Goal: Information Seeking & Learning: Learn about a topic

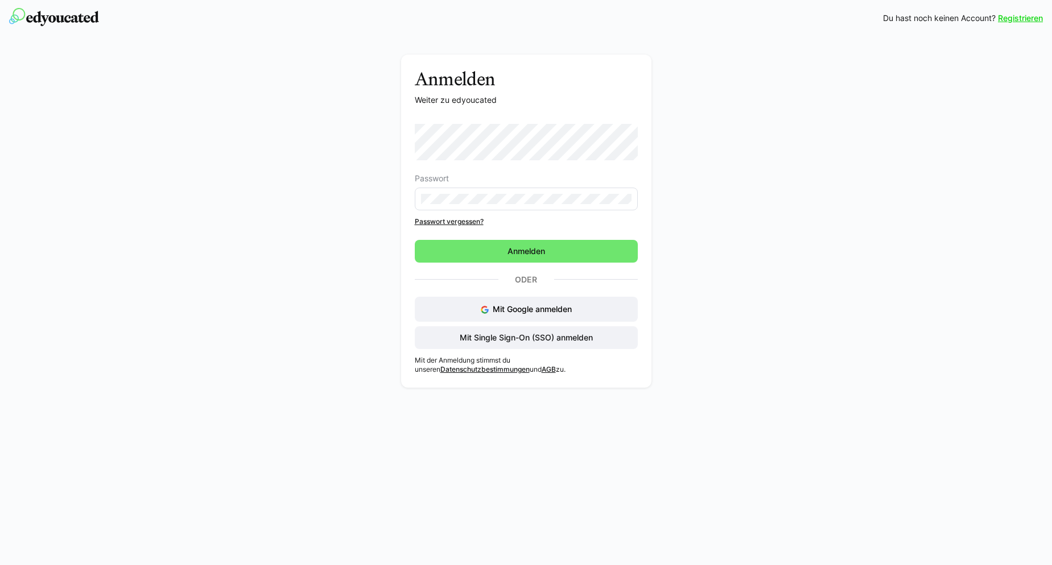
click at [489, 192] on eds-input at bounding box center [526, 199] width 223 height 23
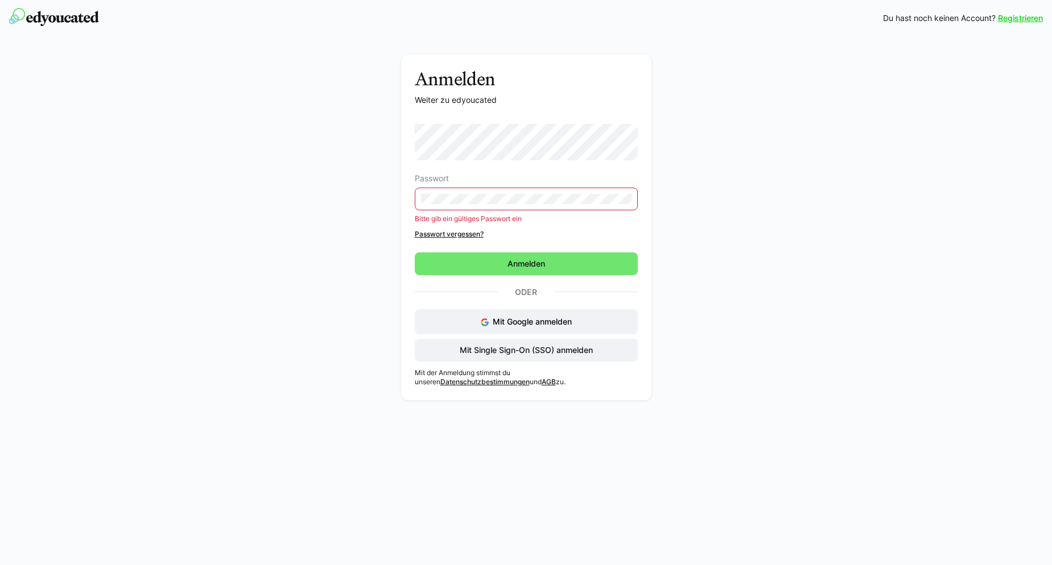
click at [145, 168] on div "Anmelden Weiter zu edyoucated Passwort Bitte gib ein gültiges Passwort ein Pass…" at bounding box center [526, 221] width 1052 height 370
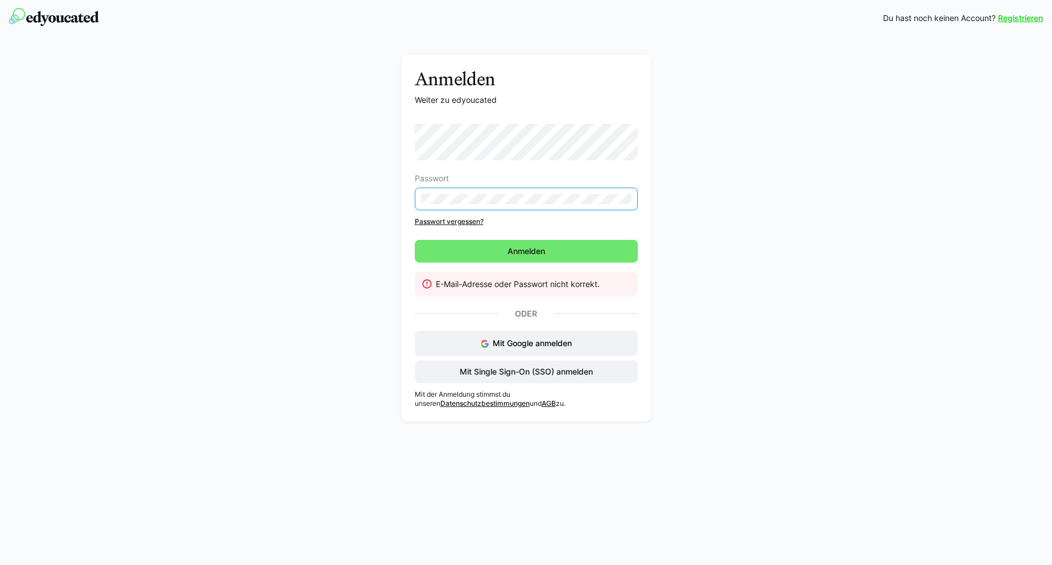
click at [138, 161] on div "Anmelden Weiter zu edyoucated Passwort Passwort vergessen? [GEOGRAPHIC_DATA] E-…" at bounding box center [526, 231] width 1052 height 391
click at [499, 246] on span "Anmelden" at bounding box center [526, 251] width 223 height 23
click at [446, 221] on link "Passwort vergessen?" at bounding box center [526, 221] width 223 height 9
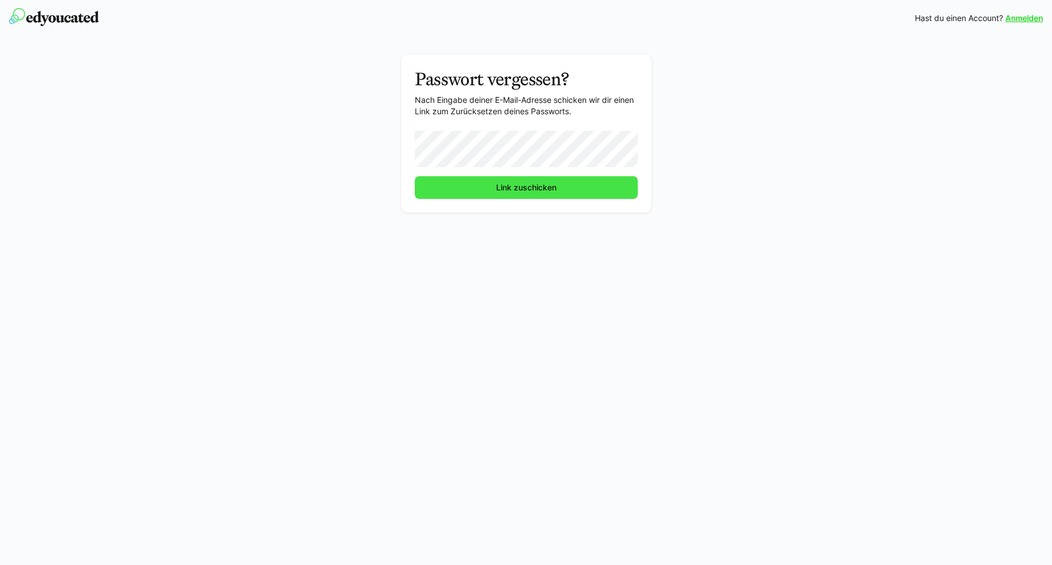
click at [524, 184] on span "Link zuschicken" at bounding box center [526, 187] width 64 height 11
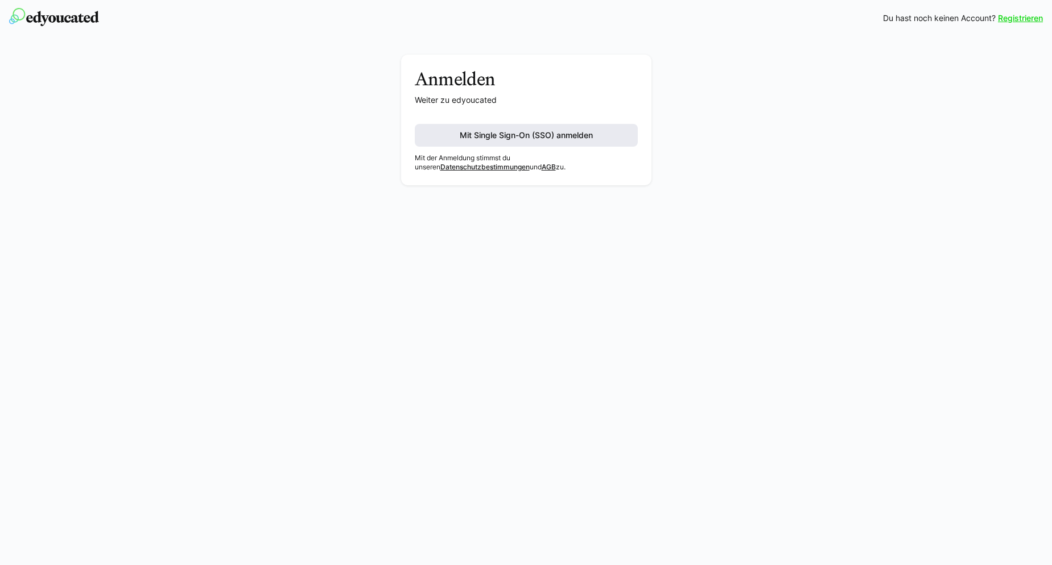
click at [506, 140] on span "Mit Single Sign-On (SSO) anmelden" at bounding box center [526, 135] width 137 height 11
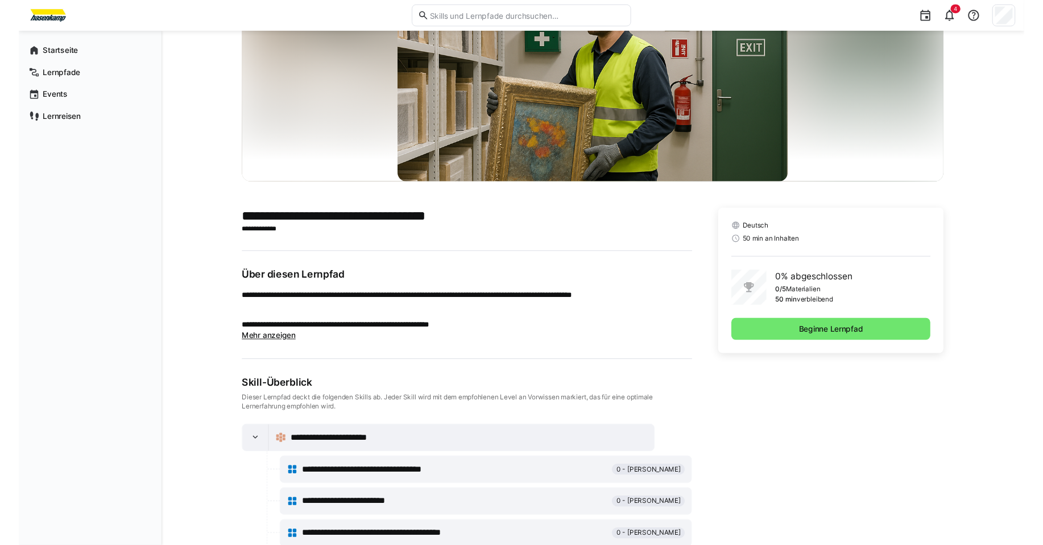
scroll to position [160, 0]
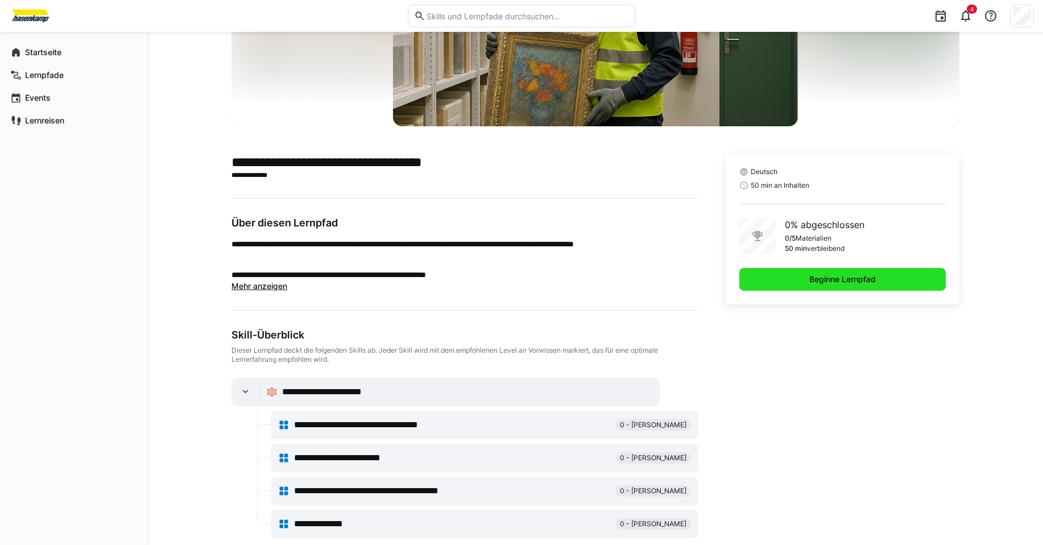
click at [879, 277] on span "Beginne Lernpfad" at bounding box center [842, 279] width 206 height 23
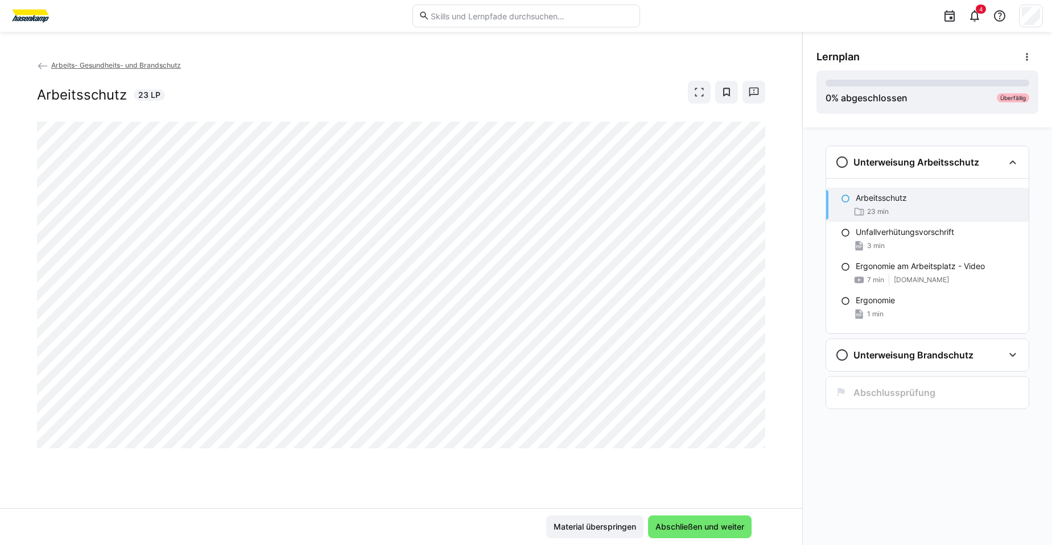
click at [865, 204] on div "Arbeitsschutz 23 min" at bounding box center [927, 205] width 202 height 34
click at [611, 530] on span "Material überspringen" at bounding box center [595, 526] width 86 height 11
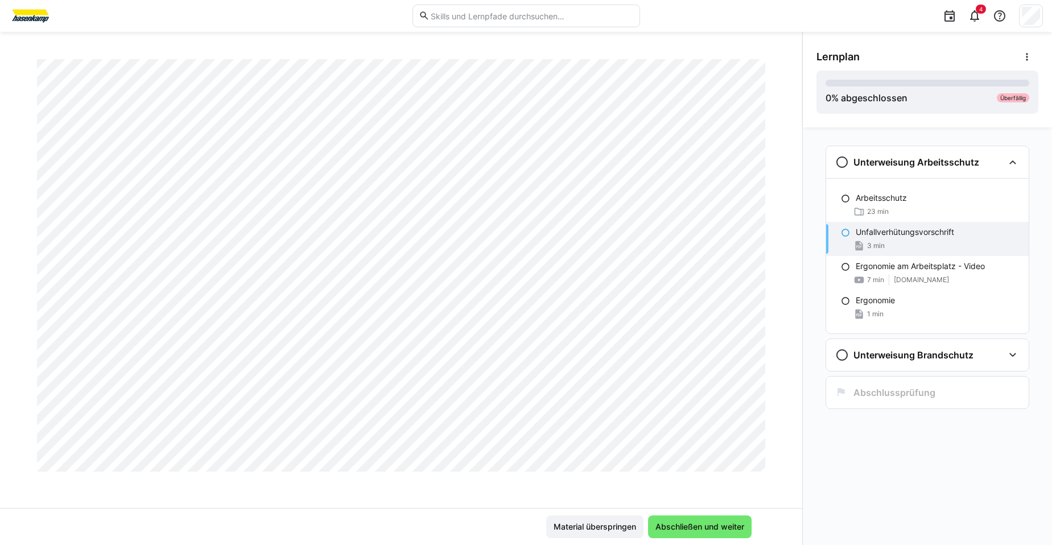
scroll to position [1479, 0]
click at [554, 528] on span "Material überspringen" at bounding box center [595, 526] width 86 height 11
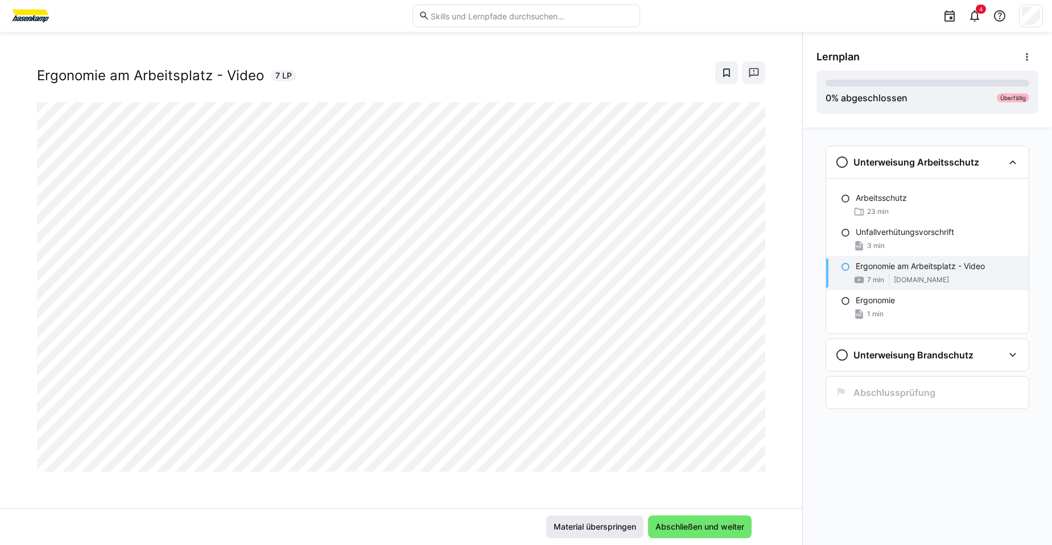
click at [553, 530] on span "Material überspringen" at bounding box center [595, 526] width 86 height 11
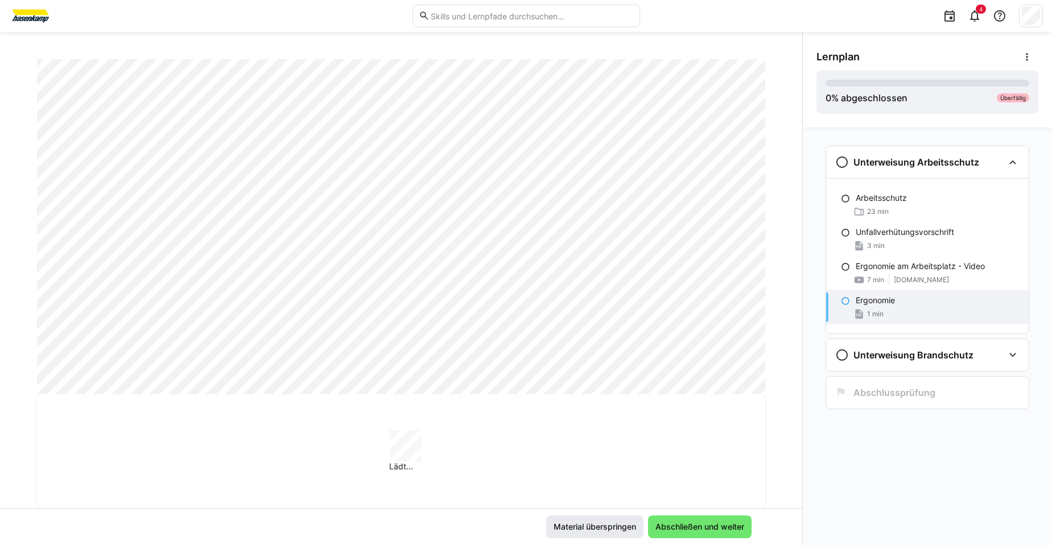
scroll to position [649, 0]
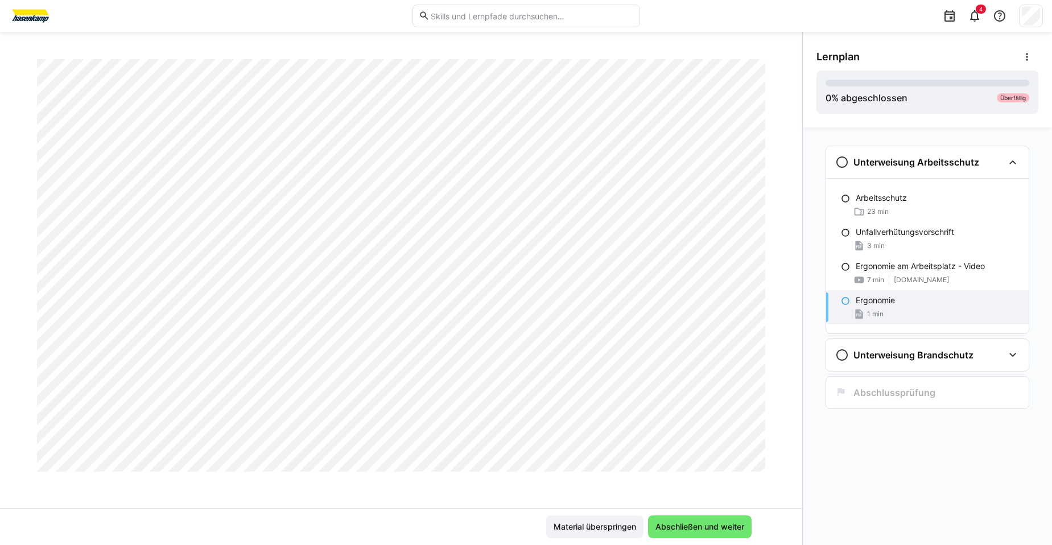
click at [586, 539] on div "Material überspringen Abschließen und weiter" at bounding box center [401, 526] width 802 height 37
click at [585, 528] on span "Material überspringen" at bounding box center [595, 526] width 86 height 11
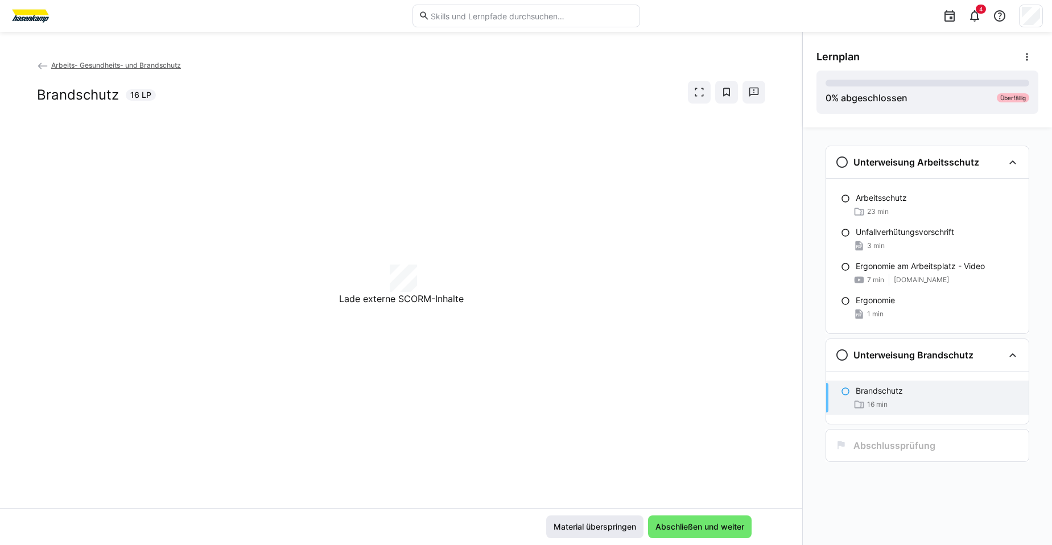
click at [585, 528] on span "Material überspringen" at bounding box center [595, 526] width 86 height 11
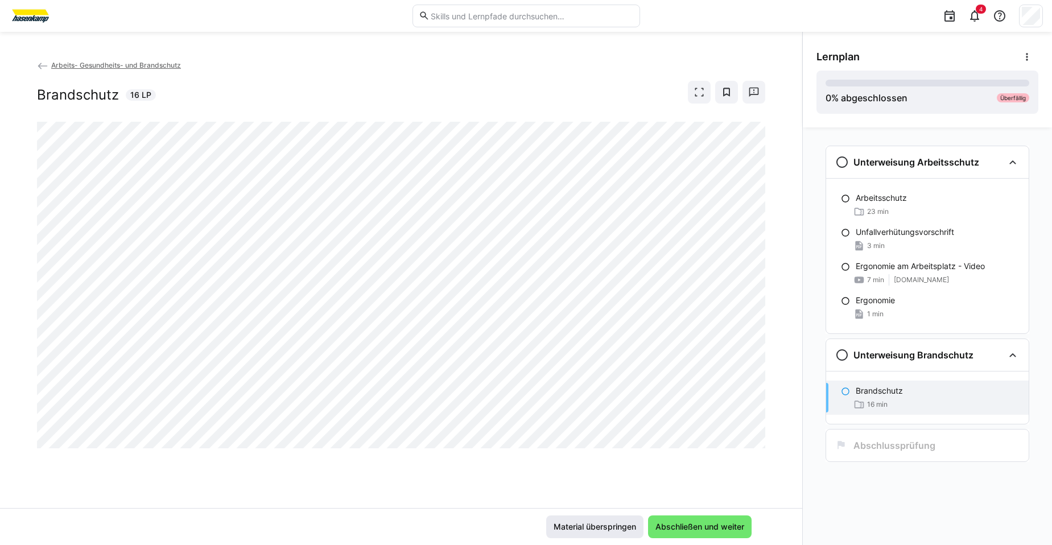
click at [585, 528] on span "Material überspringen" at bounding box center [595, 526] width 86 height 11
click at [896, 205] on div "Arbeitsschutz 23 min" at bounding box center [927, 205] width 202 height 34
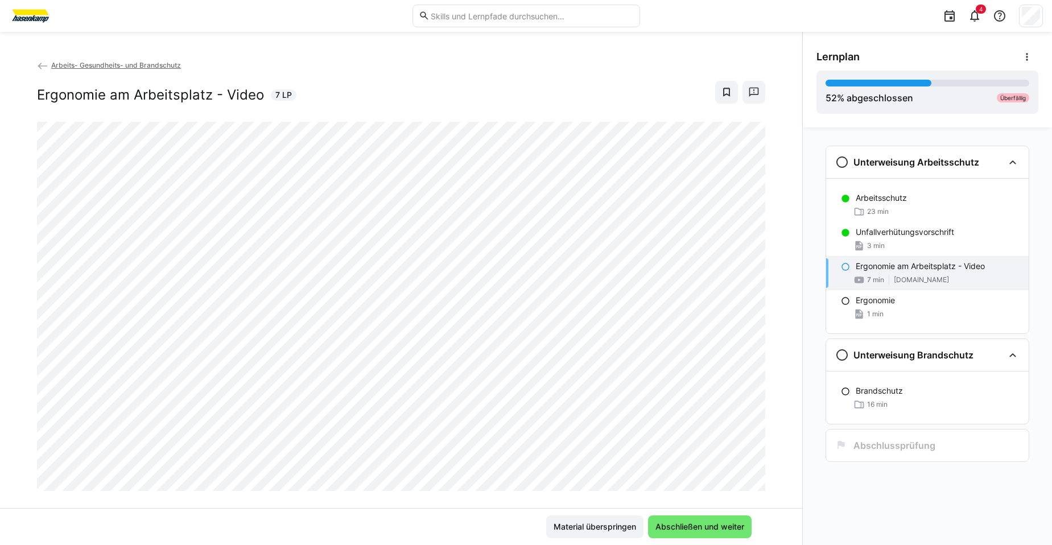
scroll to position [19, 0]
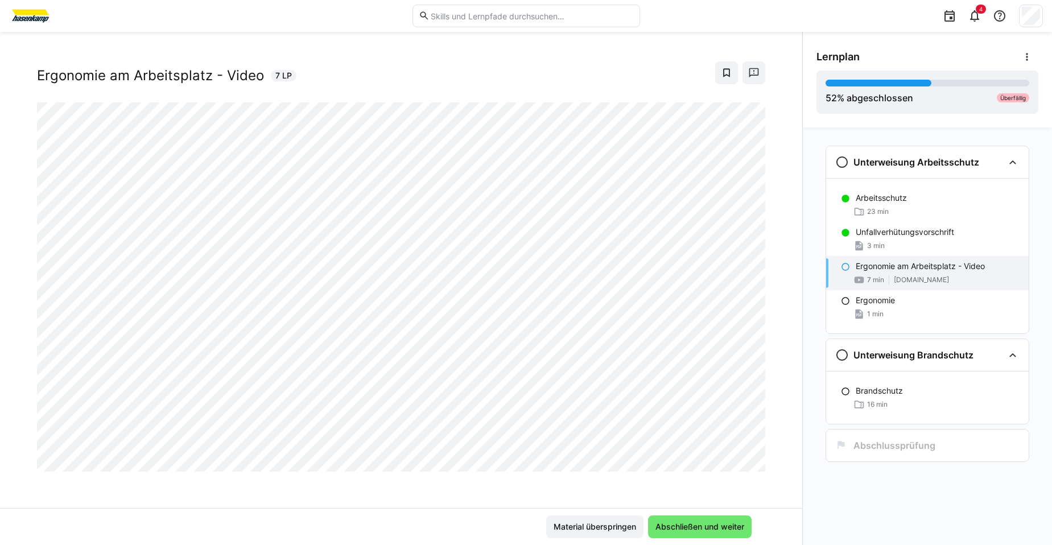
click at [888, 271] on p "Ergonomie am Arbeitsplatz - Video" at bounding box center [919, 265] width 129 height 11
click at [742, 460] on div at bounding box center [751, 459] width 27 height 24
click at [453, 90] on div "Arbeits- Gesundheits- und Brandschutz Ergonomie am Arbeitsplatz - Video 7 LP" at bounding box center [401, 71] width 728 height 63
click at [925, 268] on p "Ergonomie am Arbeitsplatz - Video" at bounding box center [919, 265] width 129 height 11
drag, startPoint x: 407, startPoint y: 72, endPoint x: 234, endPoint y: 40, distance: 176.5
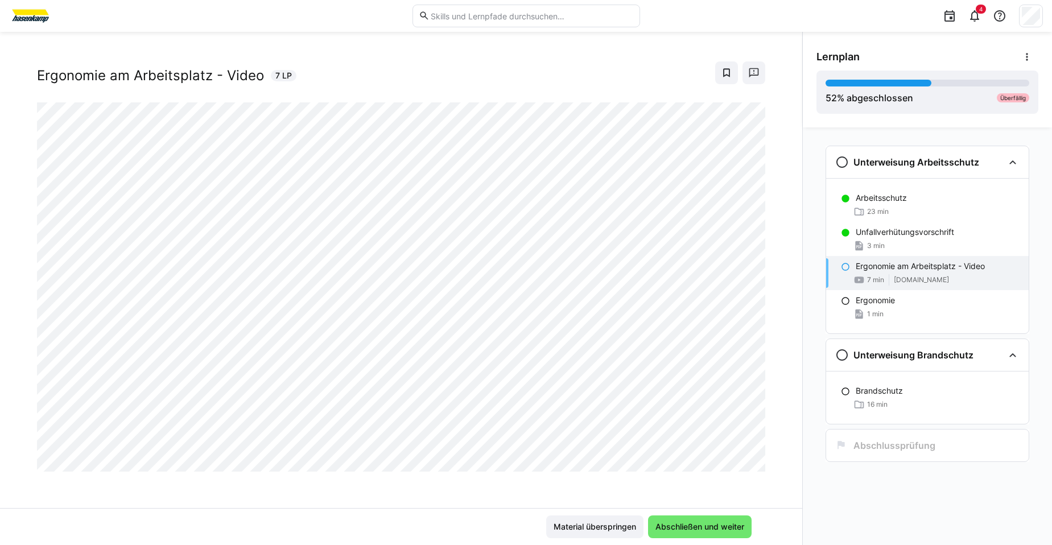
click at [399, 69] on div "Ergonomie am Arbeitsplatz - Video 7 LP" at bounding box center [401, 72] width 728 height 23
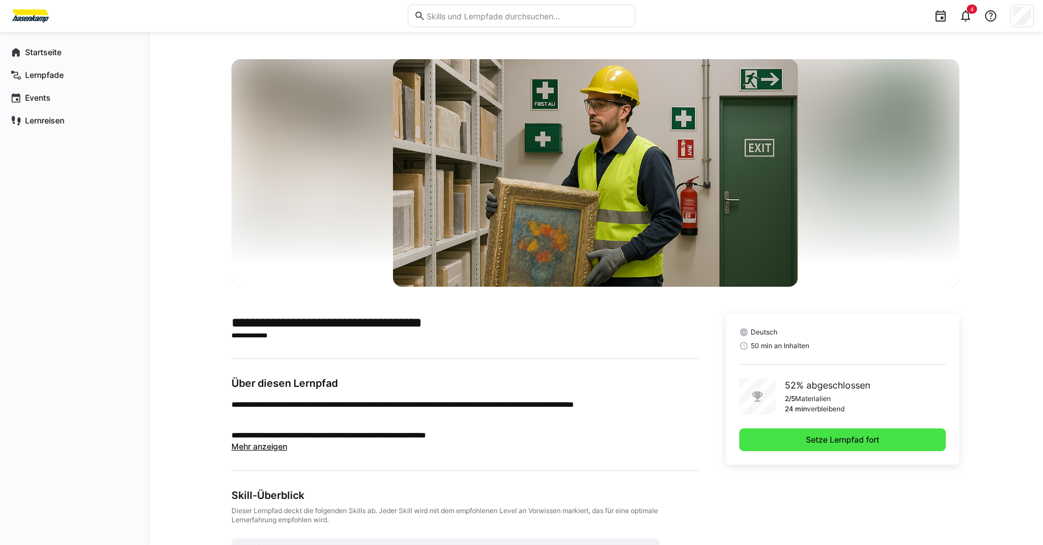
click at [817, 442] on span "Setze Lernpfad fort" at bounding box center [842, 439] width 77 height 11
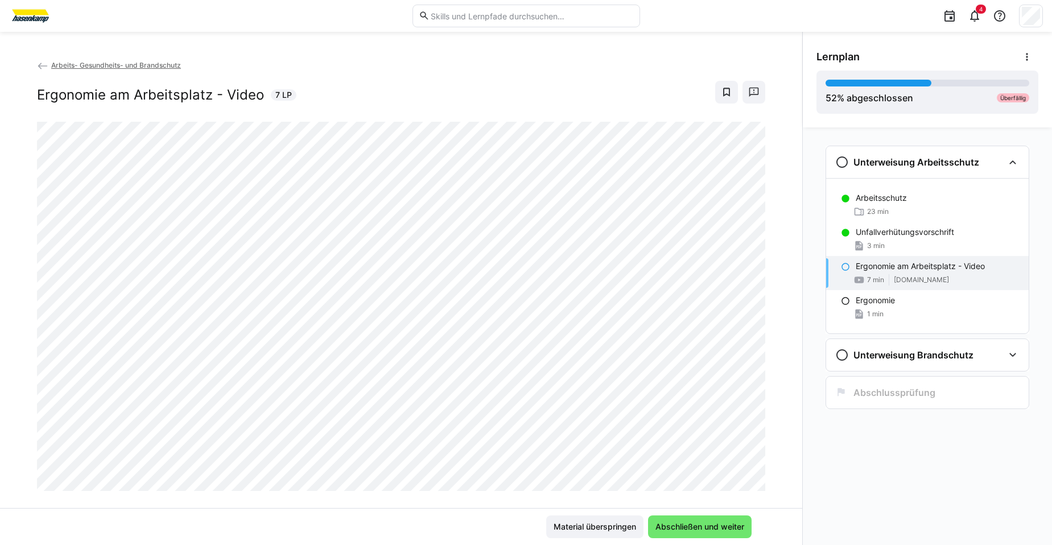
scroll to position [19, 0]
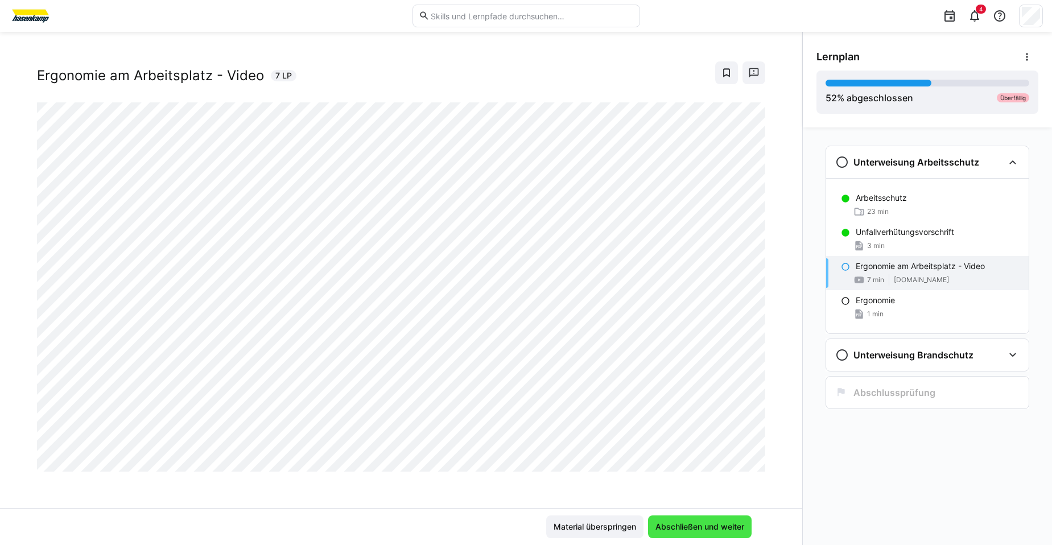
click at [667, 526] on span "Abschließen und weiter" at bounding box center [700, 526] width 92 height 11
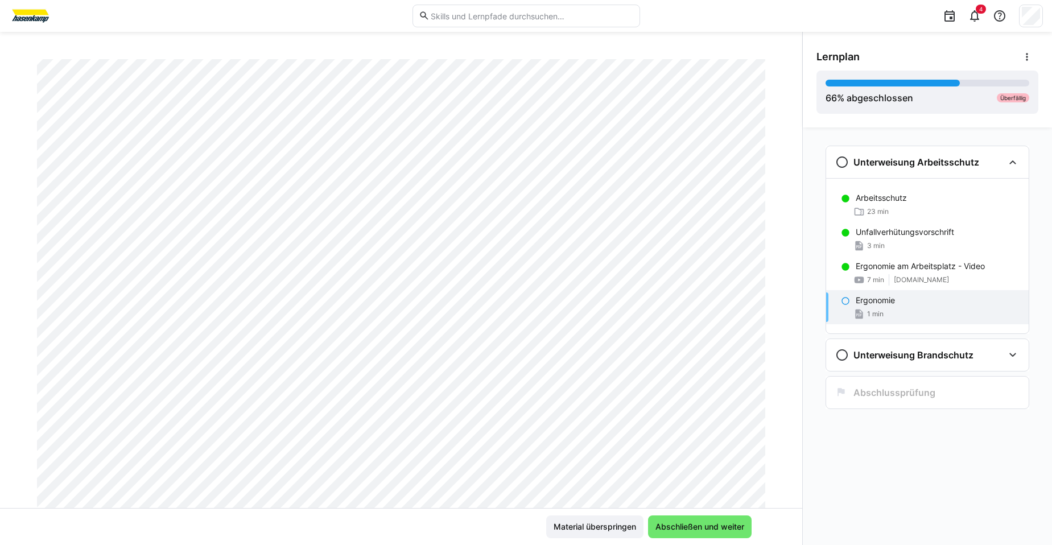
scroll to position [133, 0]
click at [707, 526] on span "Abschließen und weiter" at bounding box center [700, 526] width 92 height 11
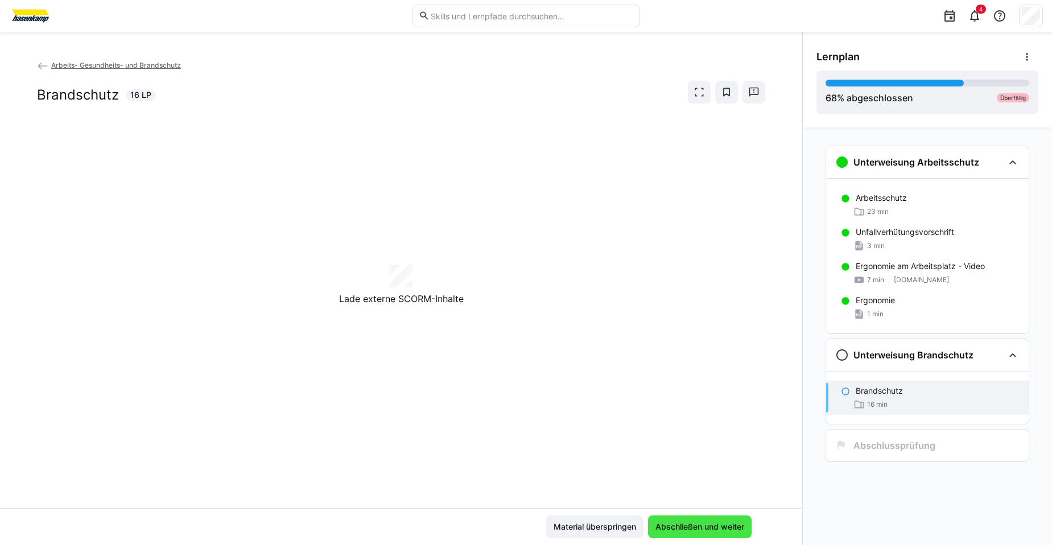
scroll to position [0, 0]
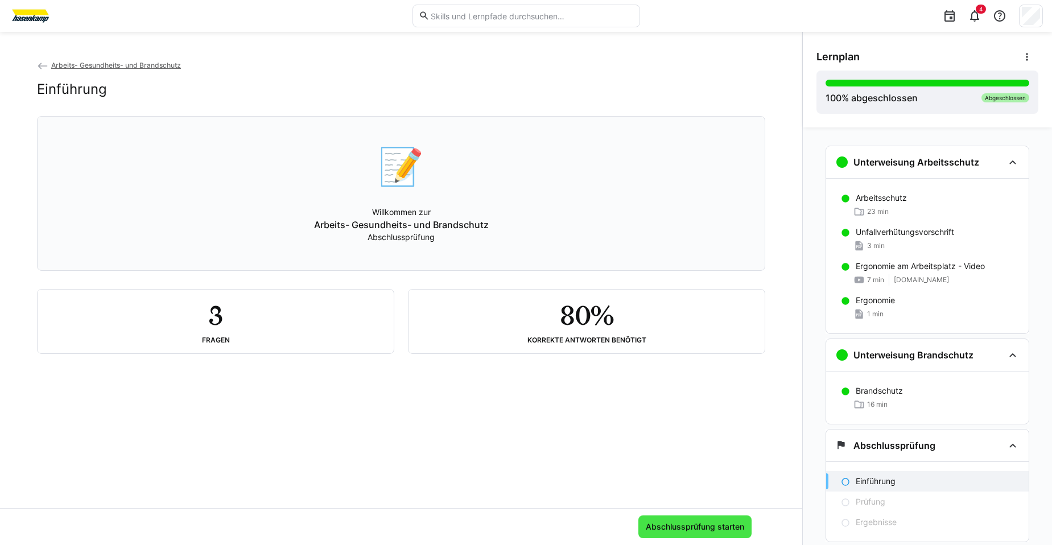
click at [666, 524] on span "Abschlussprüfung starten" at bounding box center [695, 526] width 102 height 11
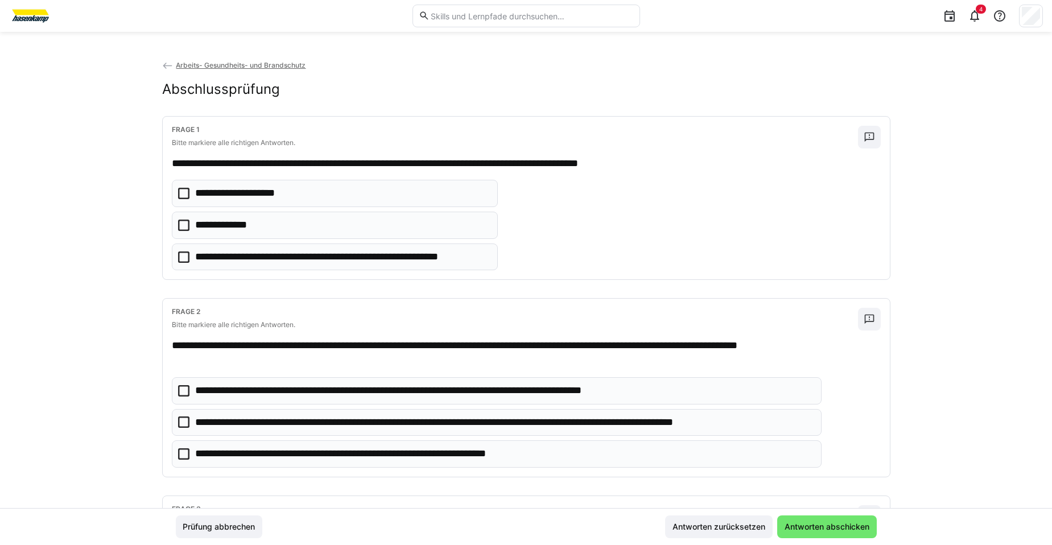
click at [181, 227] on icon at bounding box center [183, 225] width 11 height 11
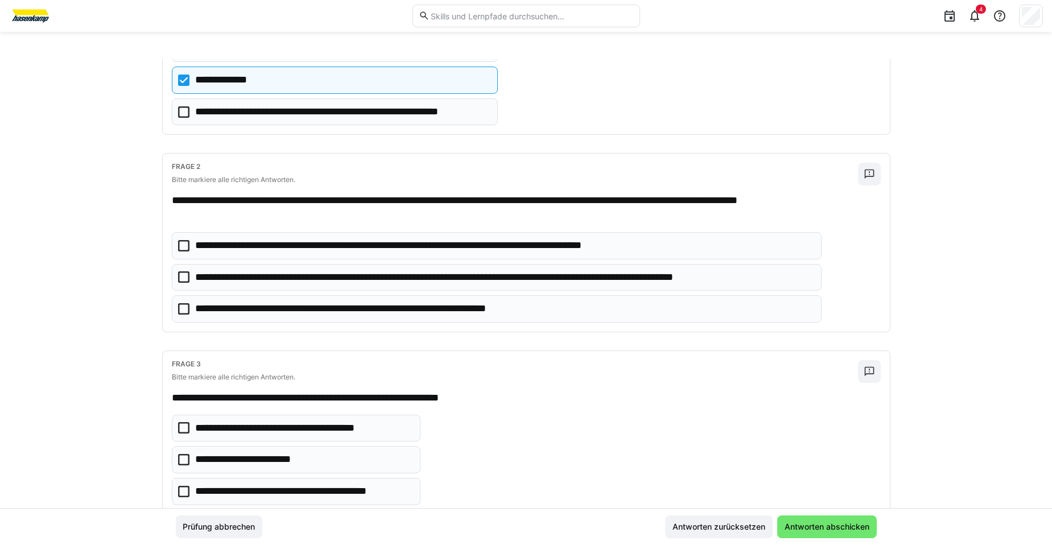
scroll to position [171, 0]
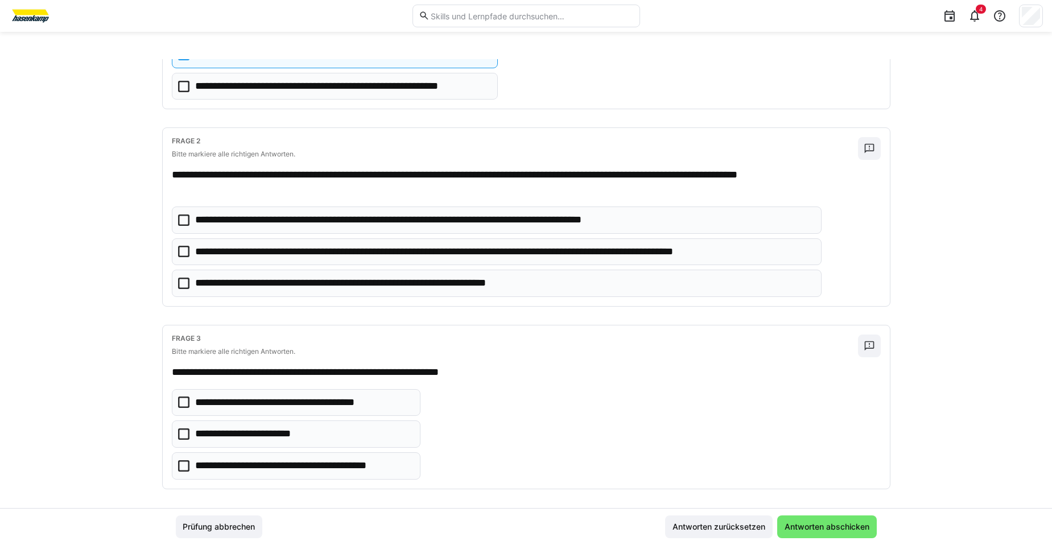
click at [179, 252] on icon at bounding box center [183, 251] width 11 height 11
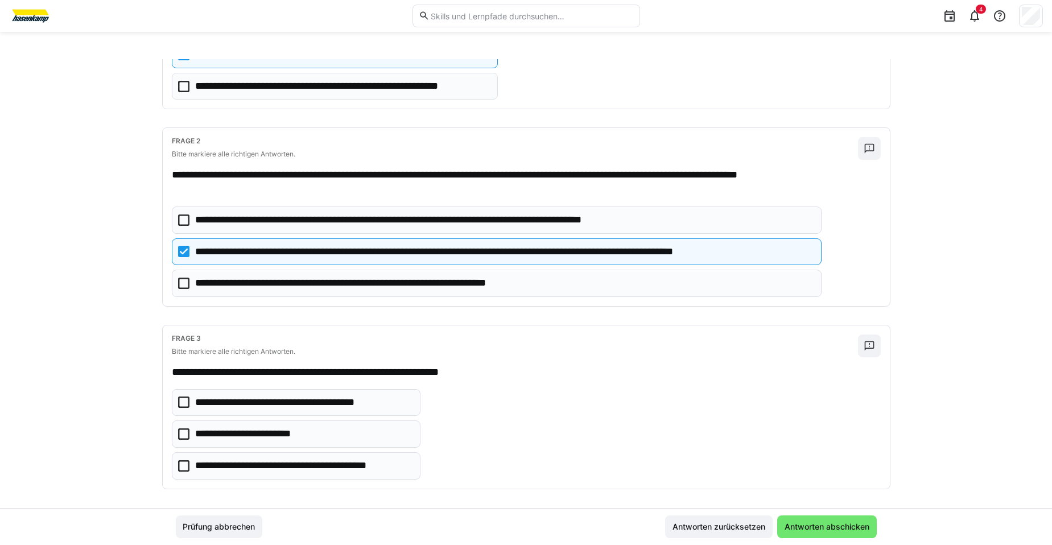
click at [181, 283] on icon at bounding box center [183, 283] width 11 height 11
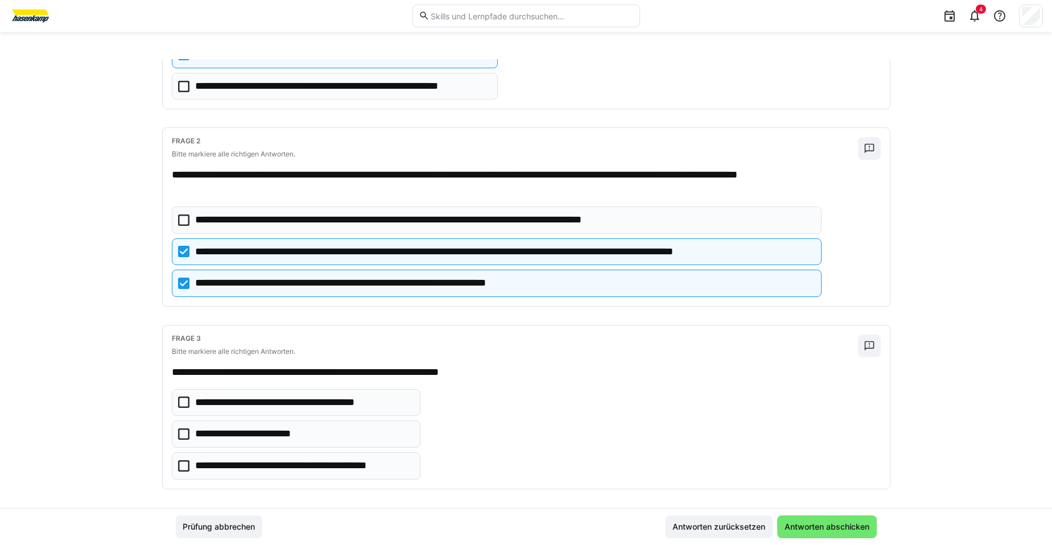
scroll to position [179, 0]
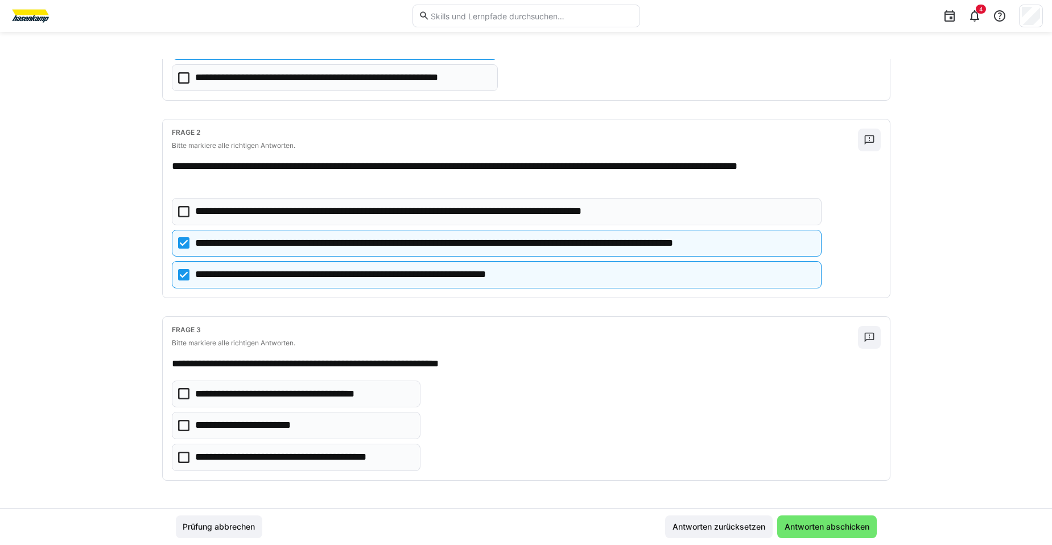
click at [182, 458] on icon at bounding box center [183, 457] width 11 height 11
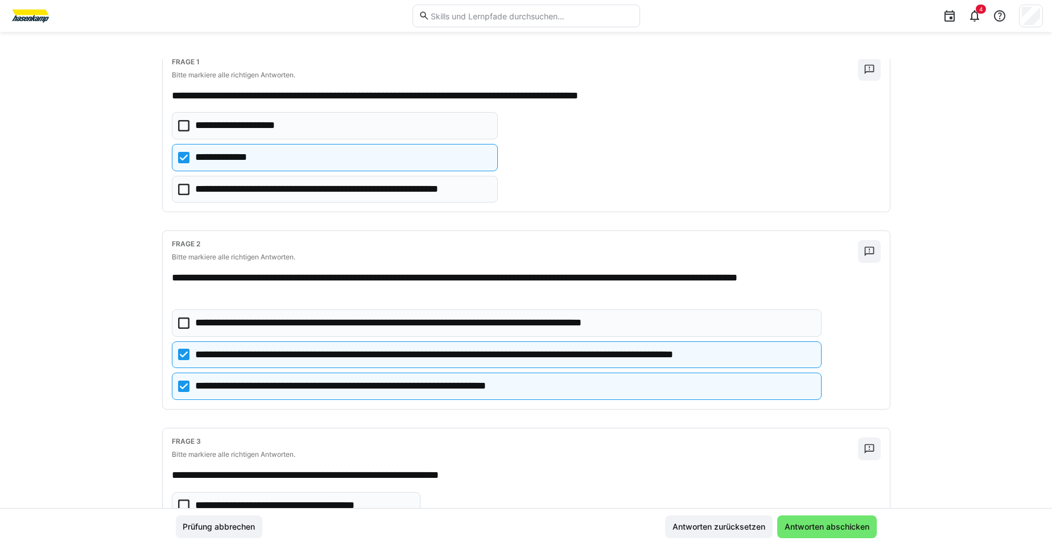
scroll to position [171, 0]
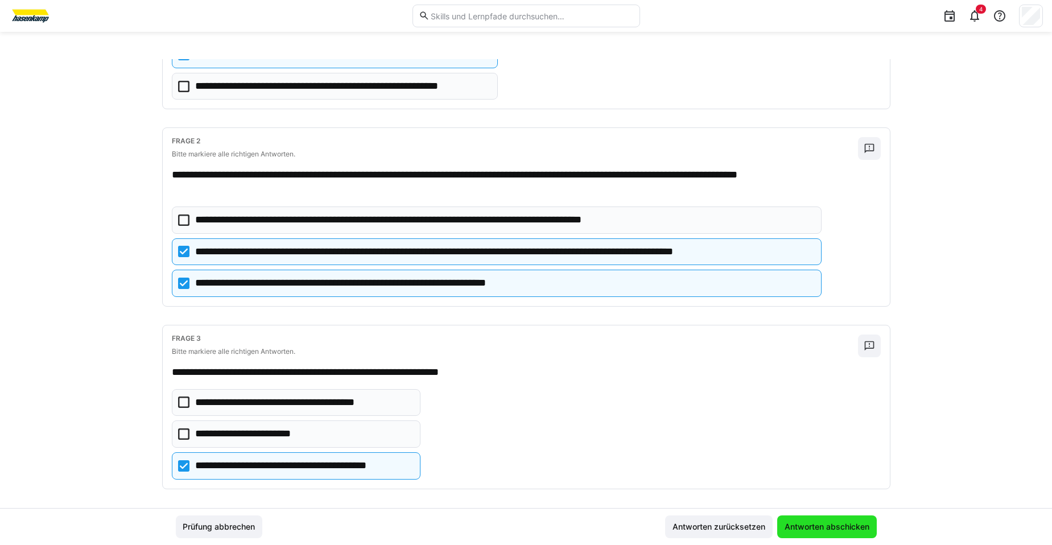
click at [841, 523] on span "Antworten abschicken" at bounding box center [827, 526] width 88 height 11
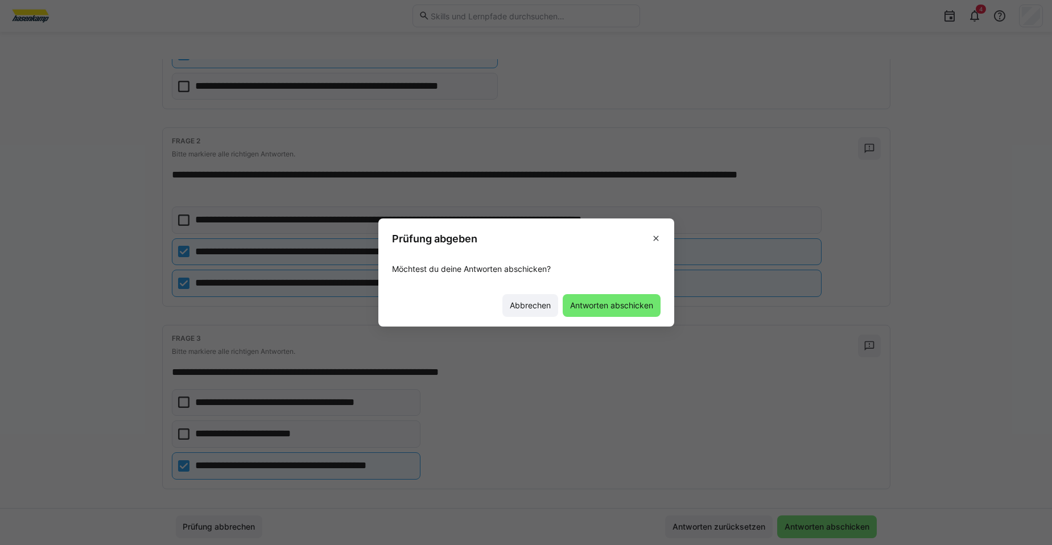
click at [595, 306] on span "Antworten abschicken" at bounding box center [611, 305] width 86 height 11
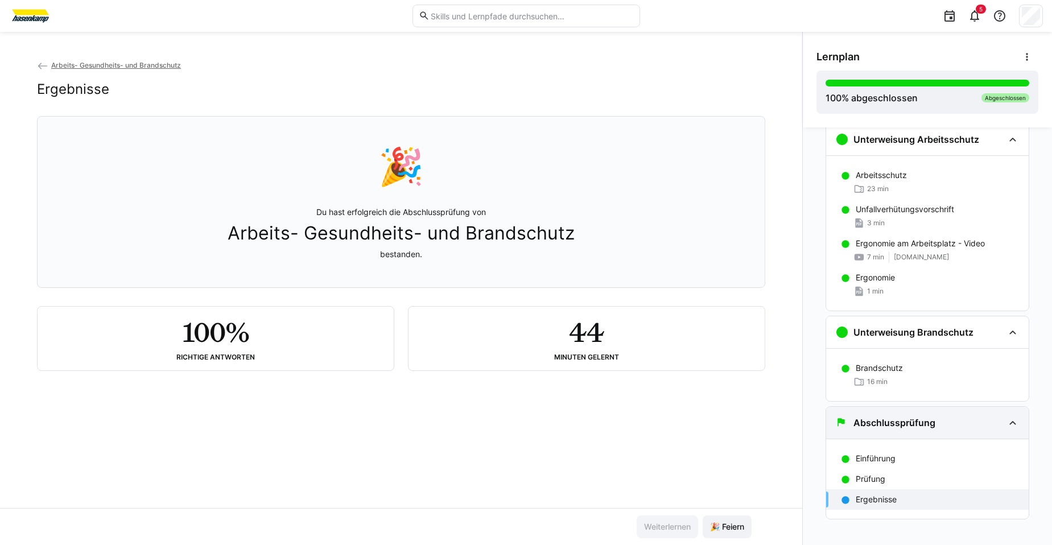
scroll to position [32, 0]
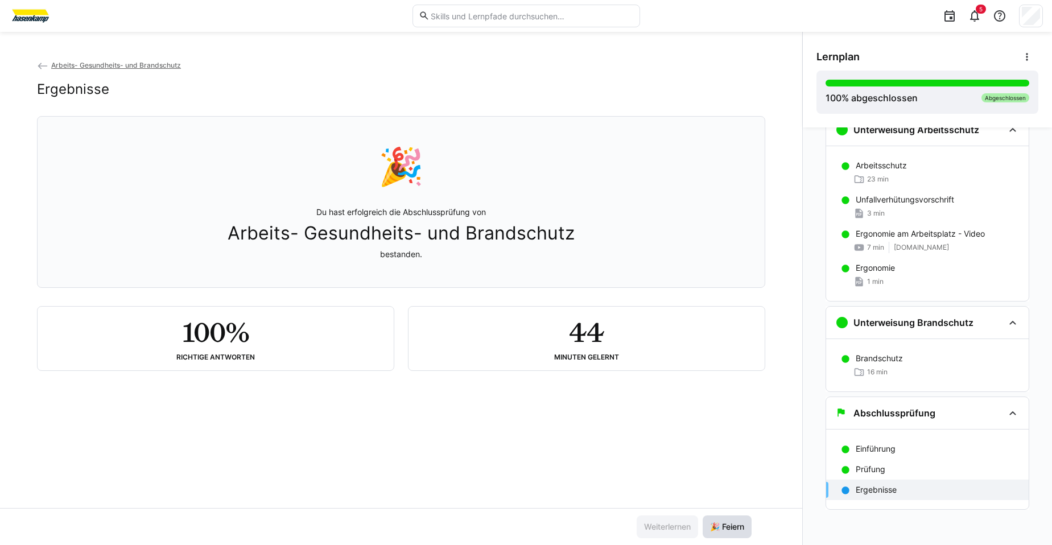
click at [732, 527] on span "🎉 Feiern" at bounding box center [727, 526] width 38 height 11
click at [879, 487] on p "Ergebnisse" at bounding box center [875, 489] width 41 height 11
click at [727, 537] on span "🎉 Feiern" at bounding box center [726, 526] width 49 height 23
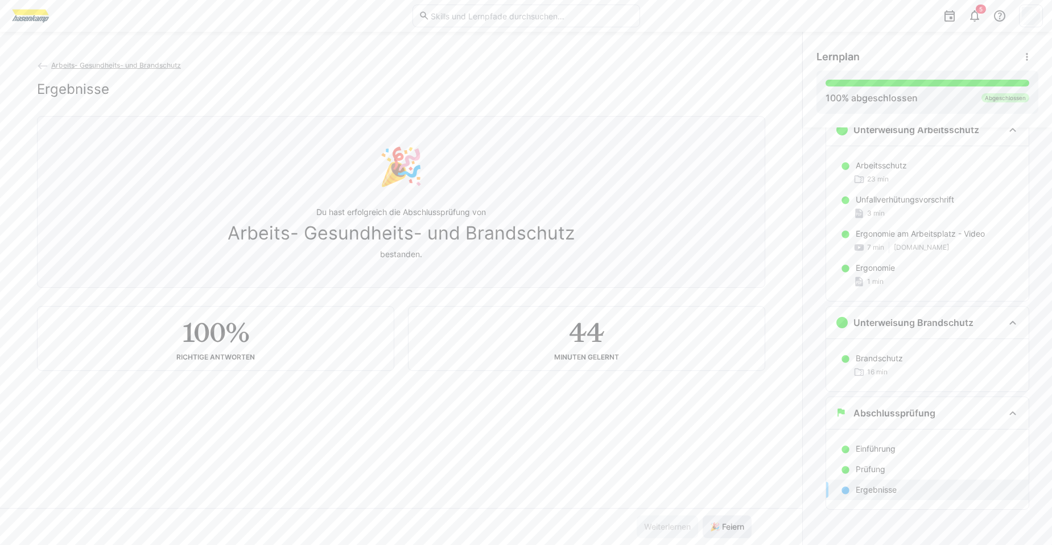
click at [727, 536] on span "🎉 Feiern" at bounding box center [726, 526] width 49 height 23
click at [729, 514] on div "Weiterlernen 🎉 Feiern" at bounding box center [401, 526] width 802 height 37
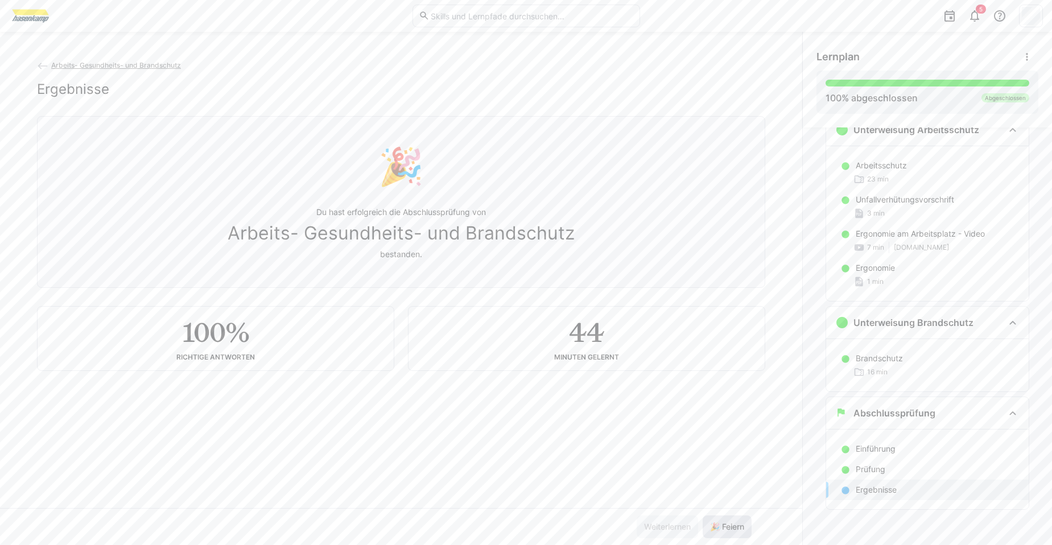
click at [724, 530] on span "🎉 Feiern" at bounding box center [727, 526] width 38 height 11
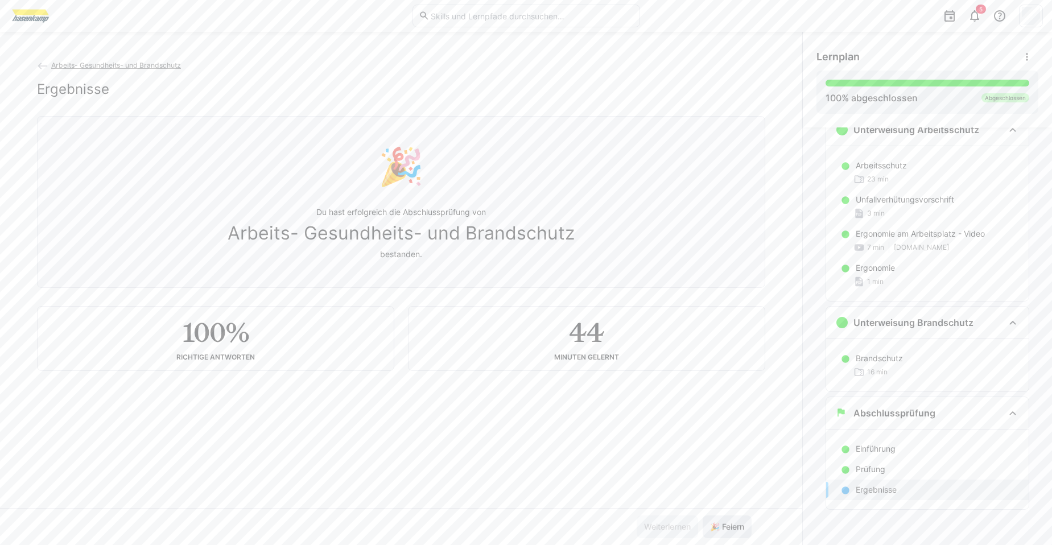
click at [724, 530] on span "🎉 Feiern" at bounding box center [727, 526] width 38 height 11
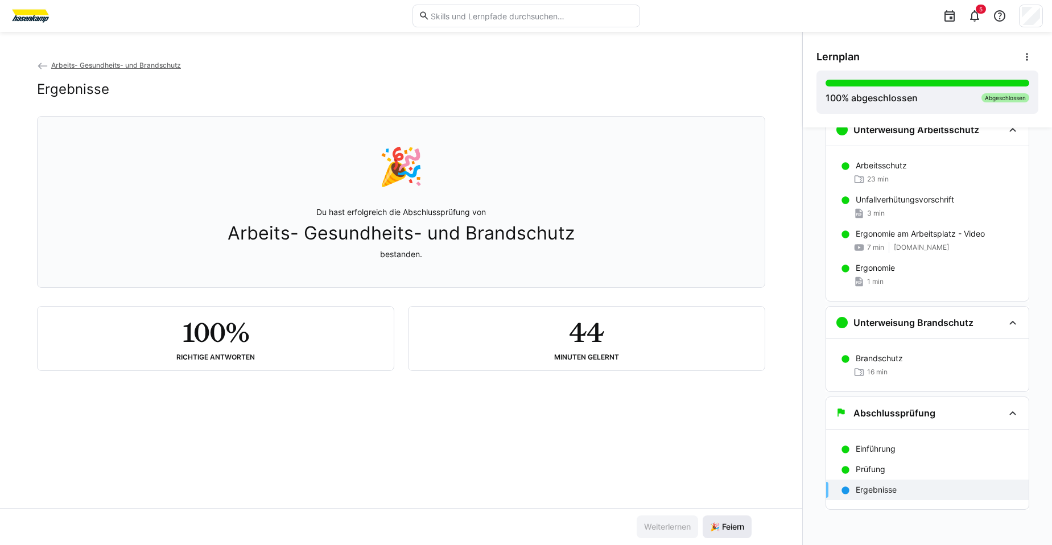
click at [727, 528] on span "🎉 Feiern" at bounding box center [727, 526] width 38 height 11
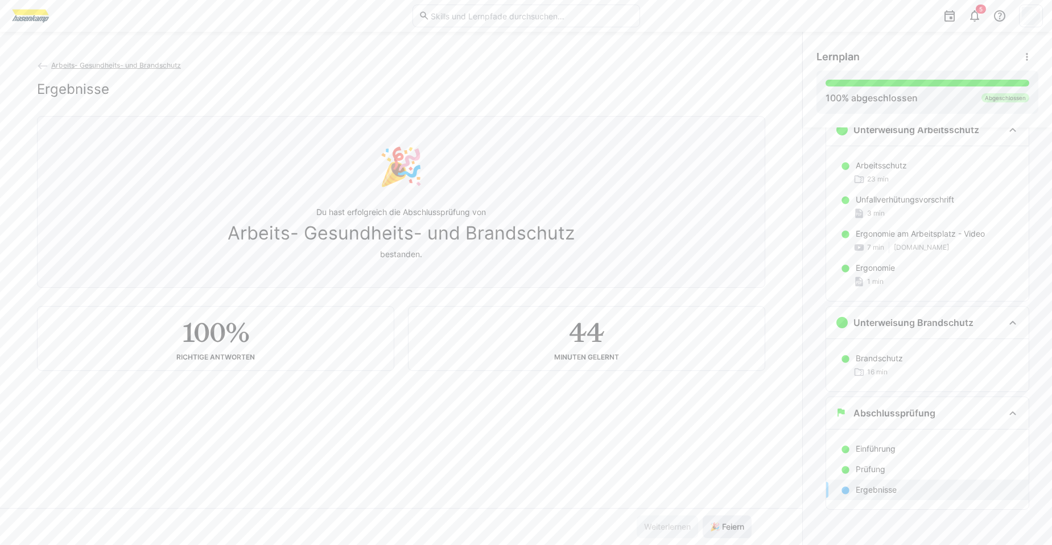
click at [727, 528] on span "🎉 Feiern" at bounding box center [727, 526] width 38 height 11
